Goal: Navigation & Orientation: Find specific page/section

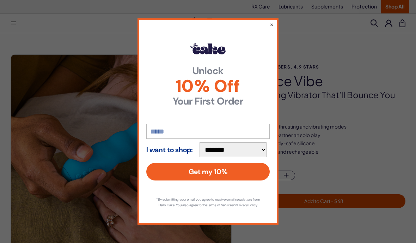
click at [272, 21] on button "×" at bounding box center [272, 24] width 4 height 7
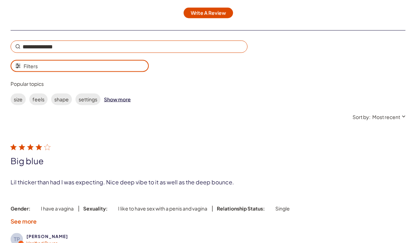
scroll to position [1215, 0]
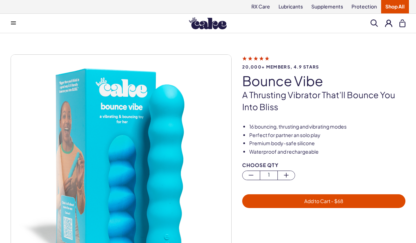
click at [217, 27] on img at bounding box center [208, 23] width 38 height 12
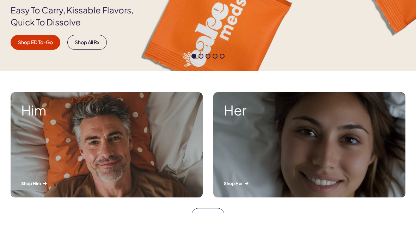
scroll to position [146, 0]
click at [333, 136] on div "Her Shop Her" at bounding box center [309, 174] width 192 height 105
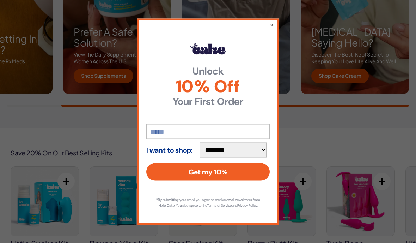
click at [270, 21] on button "×" at bounding box center [272, 24] width 4 height 7
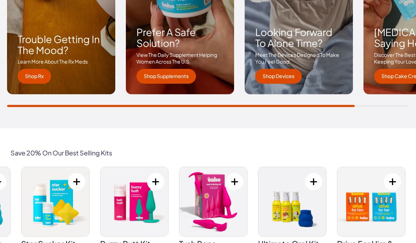
click at [284, 71] on link "Shop Devices" at bounding box center [278, 76] width 47 height 15
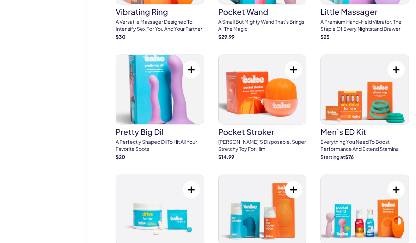
scroll to position [2512, 0]
